Goal: Task Accomplishment & Management: Complete application form

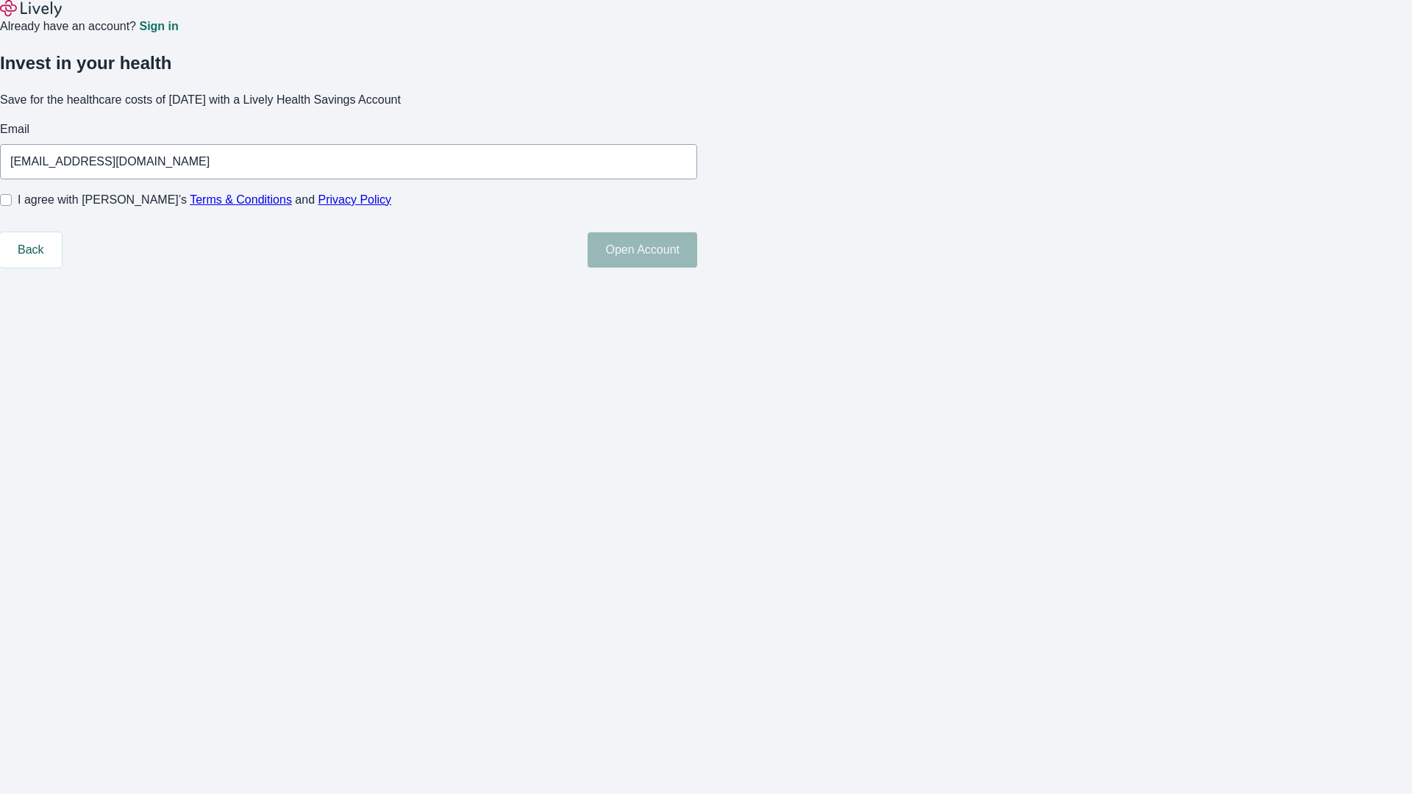
click at [12, 206] on input "I agree with Lively’s Terms & Conditions and Privacy Policy" at bounding box center [6, 200] width 12 height 12
checkbox input "true"
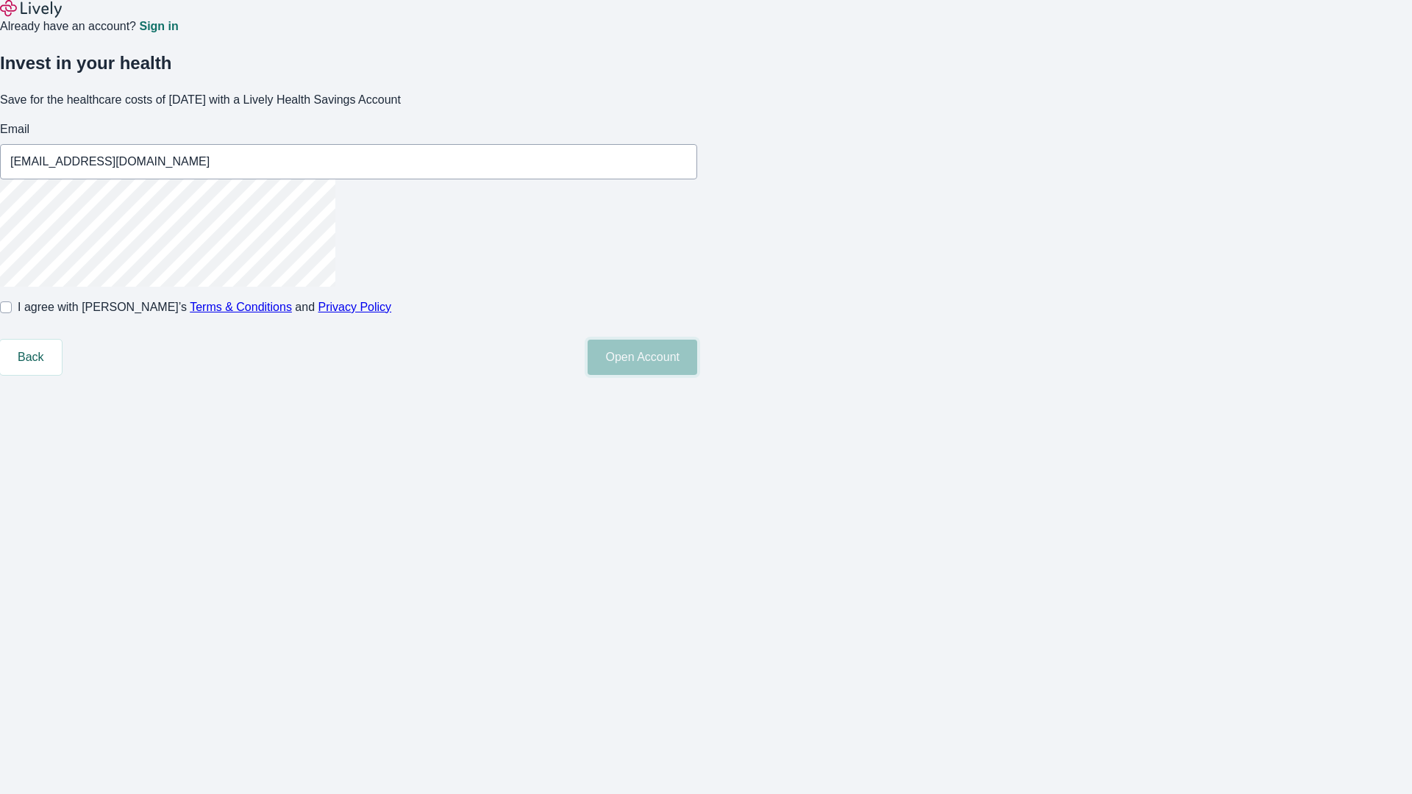
click at [697, 375] on button "Open Account" at bounding box center [642, 357] width 110 height 35
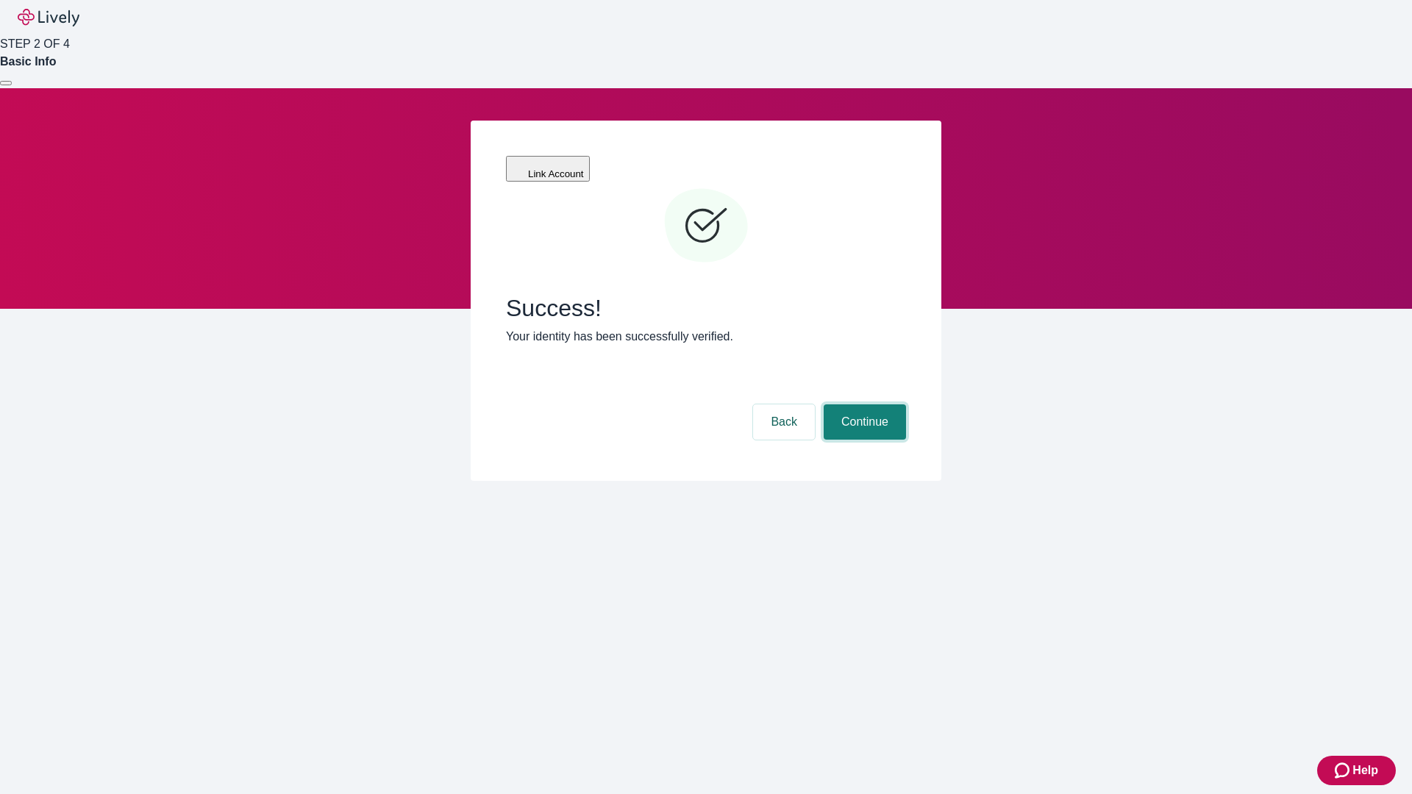
click at [862, 404] on button "Continue" at bounding box center [865, 421] width 82 height 35
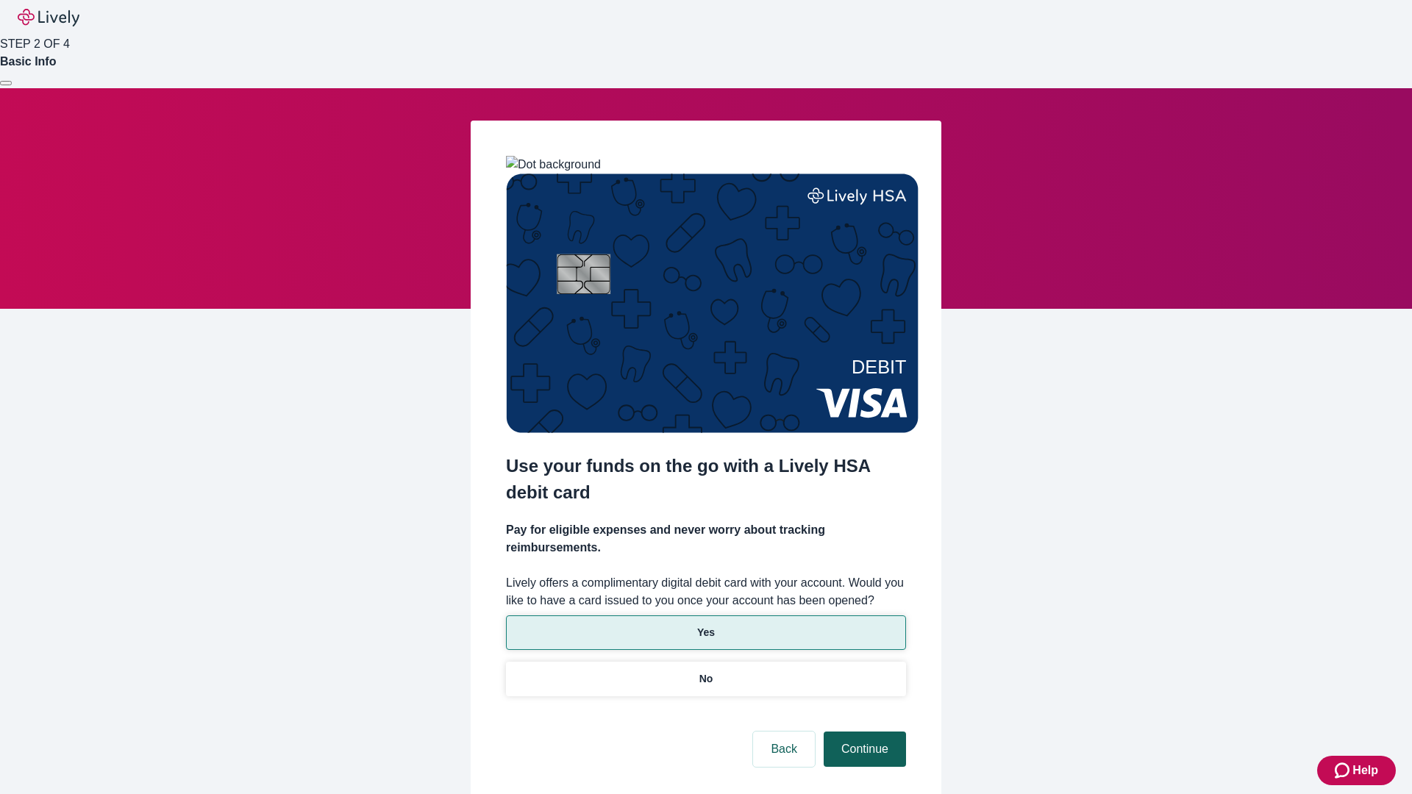
click at [705, 625] on p "Yes" at bounding box center [706, 632] width 18 height 15
click at [862, 732] on button "Continue" at bounding box center [865, 749] width 82 height 35
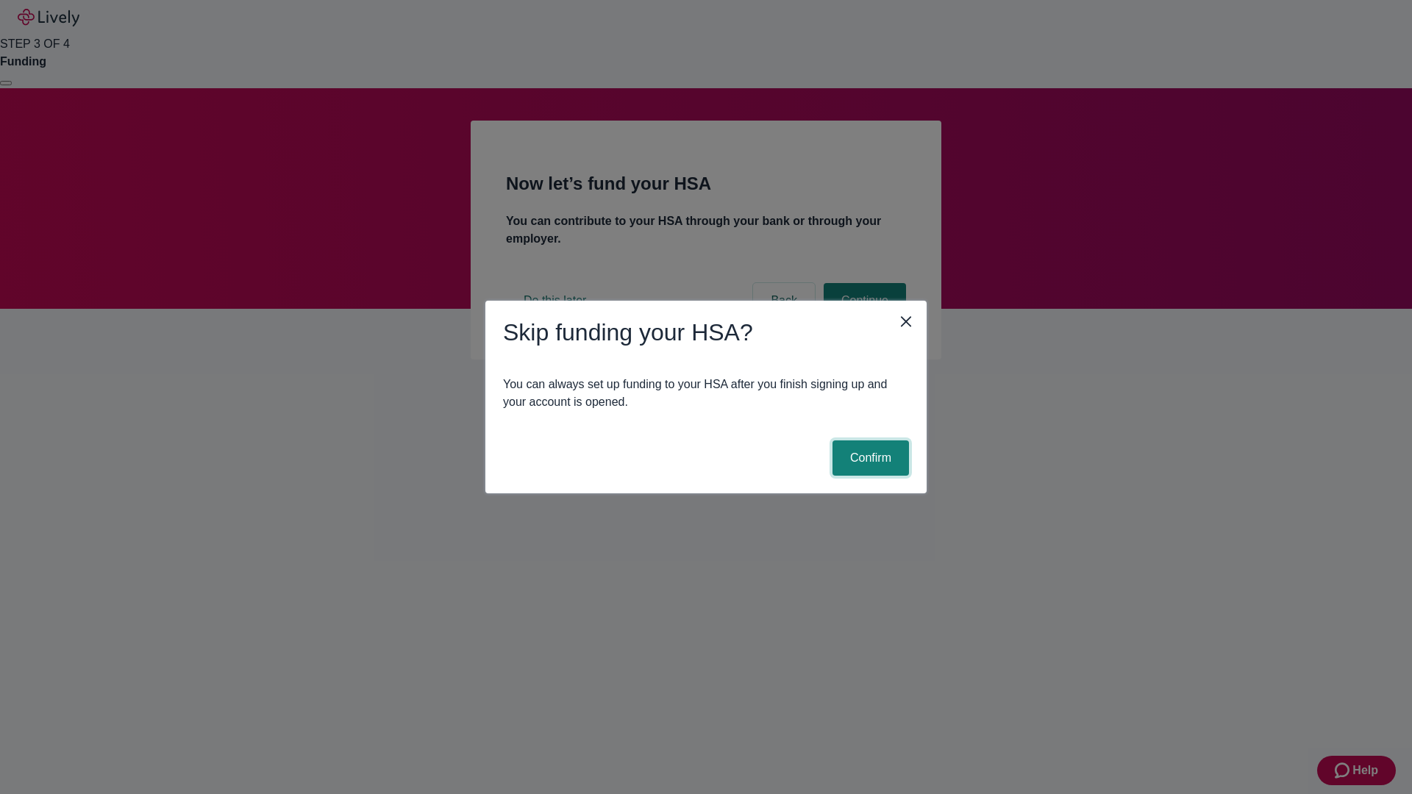
click at [868, 458] on button "Confirm" at bounding box center [870, 457] width 76 height 35
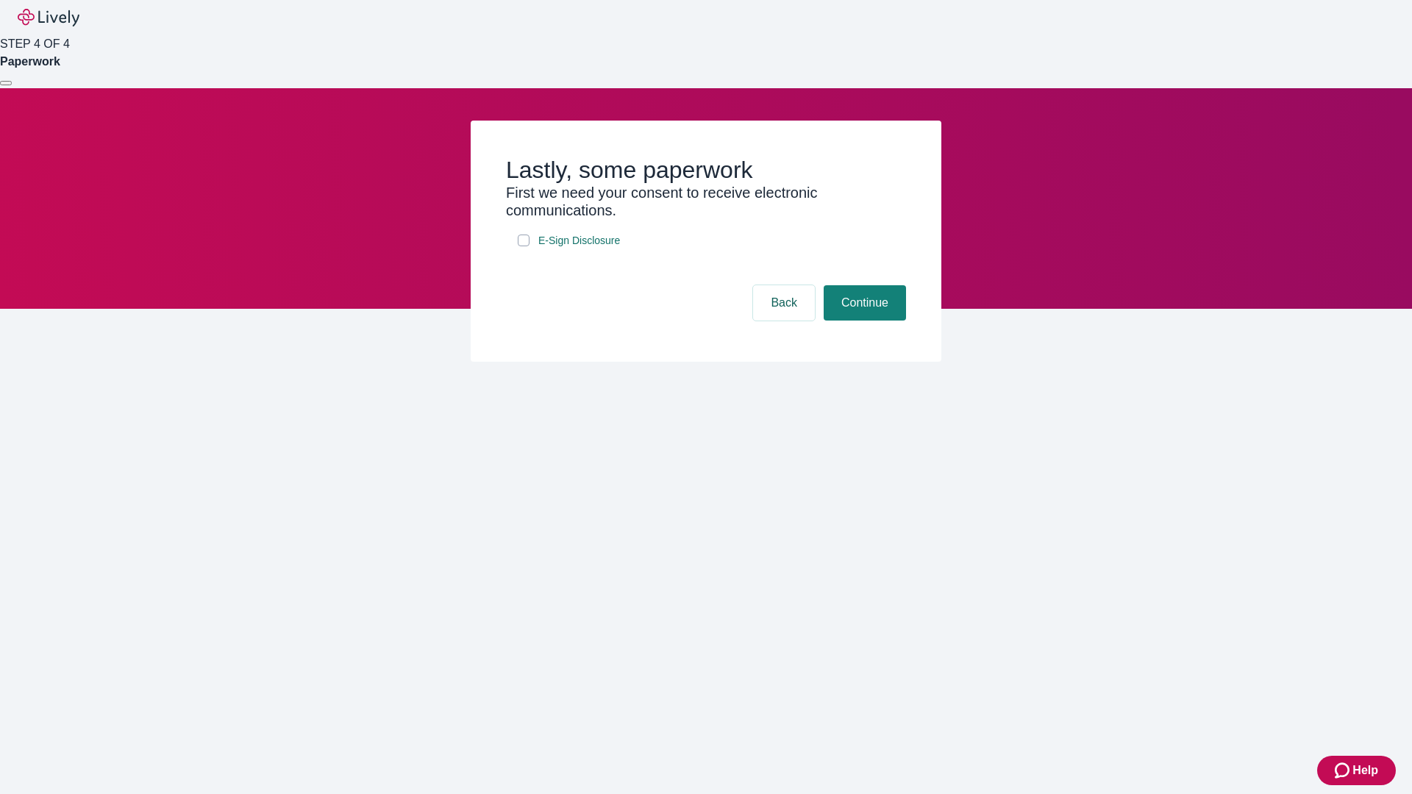
click at [524, 246] on input "E-Sign Disclosure" at bounding box center [524, 241] width 12 height 12
checkbox input "true"
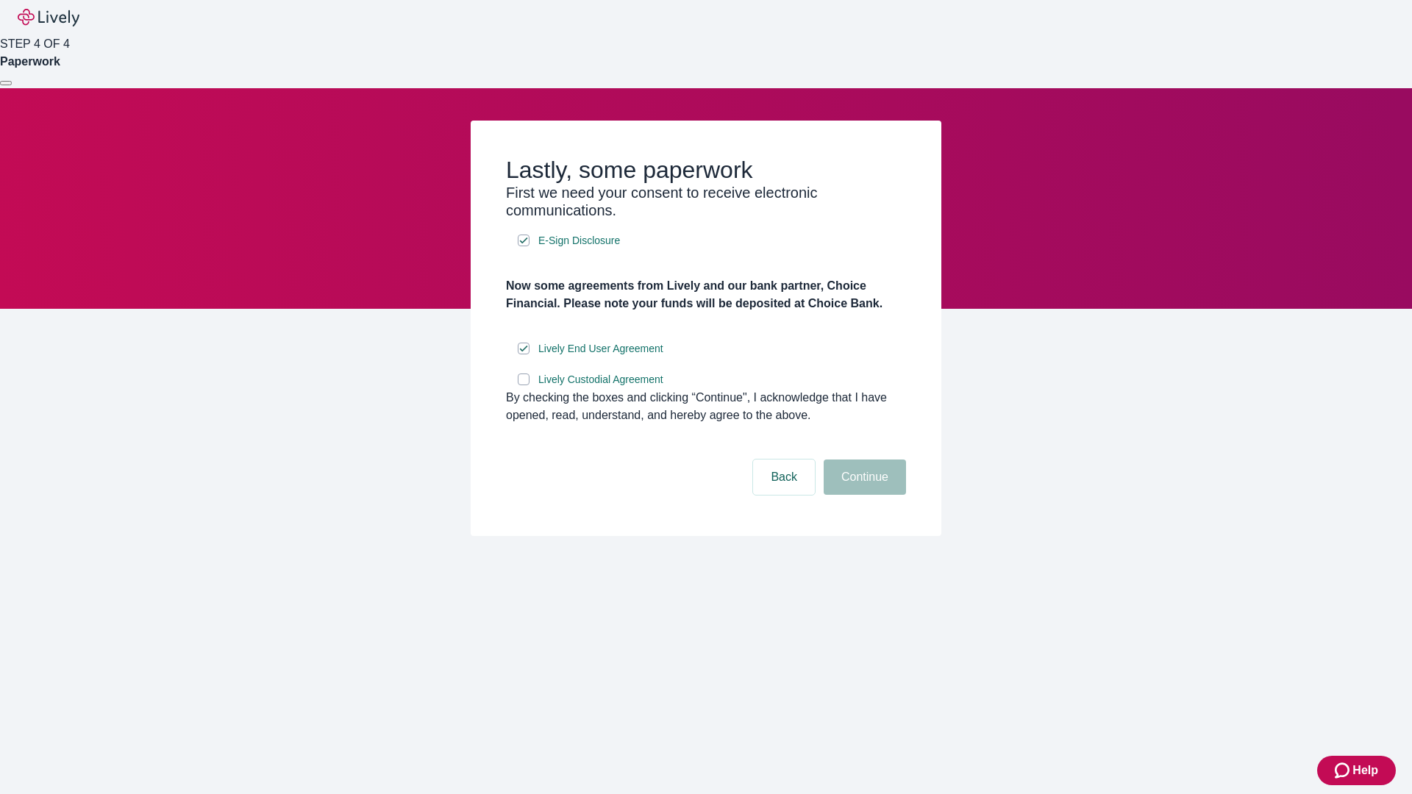
click at [524, 385] on input "Lively Custodial Agreement" at bounding box center [524, 380] width 12 height 12
checkbox input "true"
click at [862, 495] on button "Continue" at bounding box center [865, 477] width 82 height 35
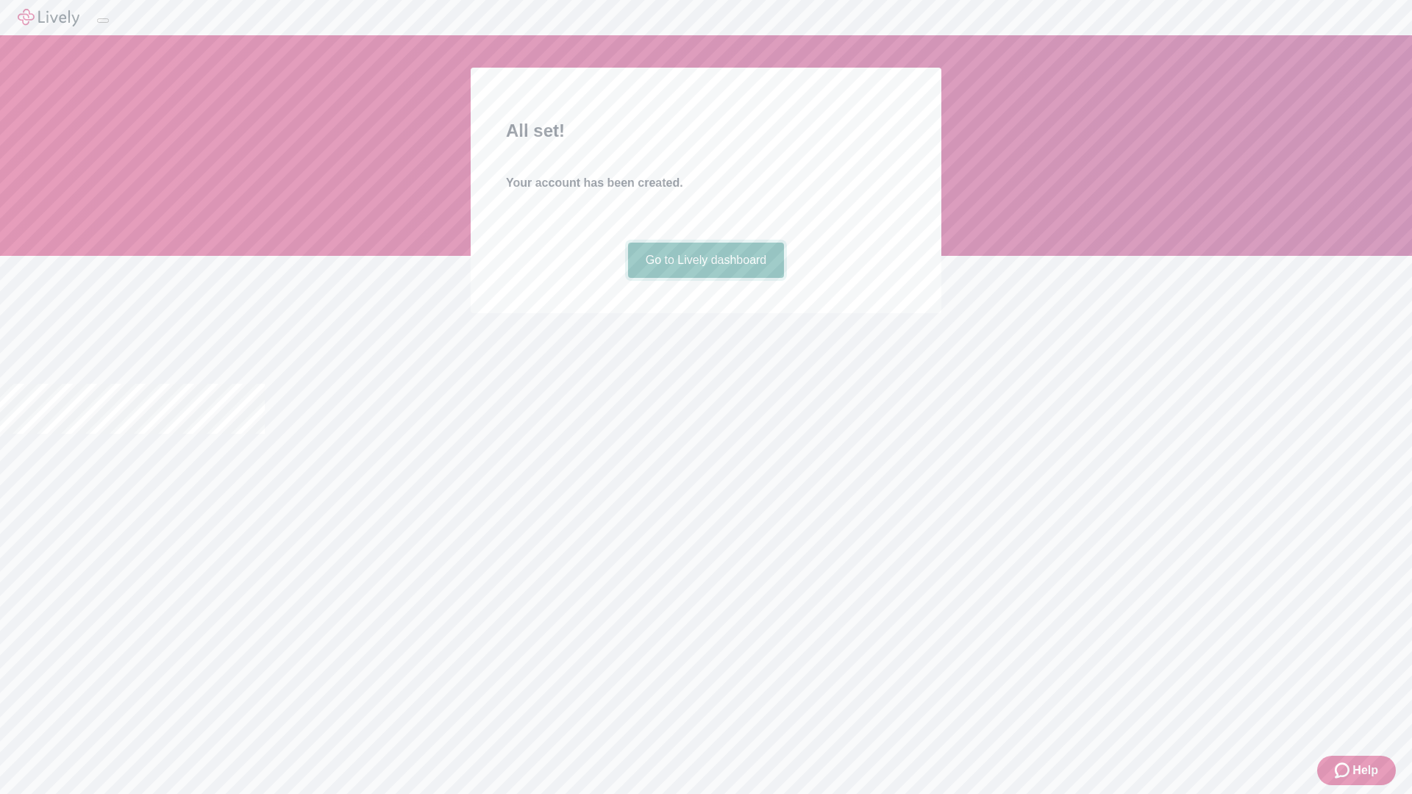
click at [705, 278] on link "Go to Lively dashboard" at bounding box center [706, 260] width 157 height 35
